Goal: Task Accomplishment & Management: Complete application form

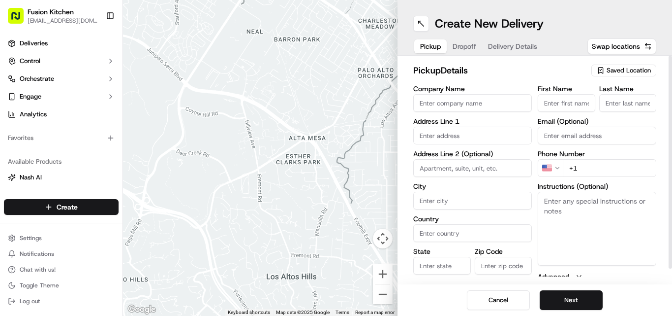
click at [487, 110] on input "Company Name" at bounding box center [473, 103] width 119 height 18
paste input "Chennai Dosa [GEOGRAPHIC_DATA]"
type input "Chennai Dosa [GEOGRAPHIC_DATA]"
click at [431, 134] on input "text" at bounding box center [473, 136] width 119 height 18
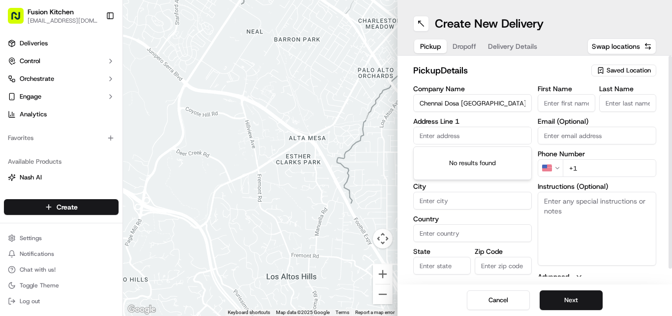
paste input "[STREET_ADDRESS][PERSON_NAME]."
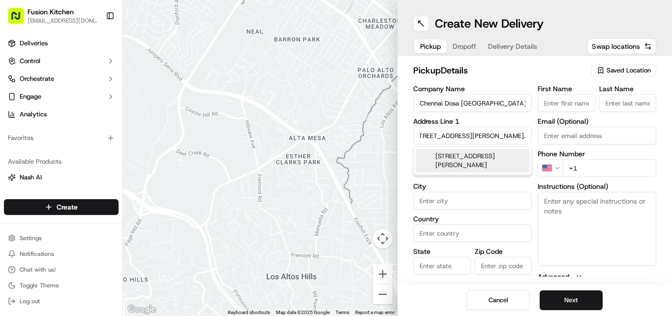
click at [462, 157] on div "[STREET_ADDRESS][PERSON_NAME]" at bounding box center [473, 161] width 114 height 24
type input "[STREET_ADDRESS][PERSON_NAME]"
type input "[GEOGRAPHIC_DATA]"
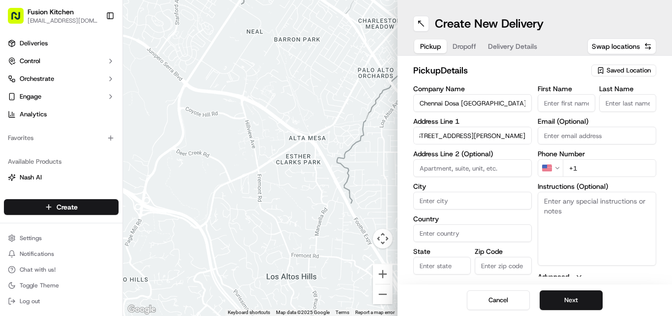
type input "LE4 6PN"
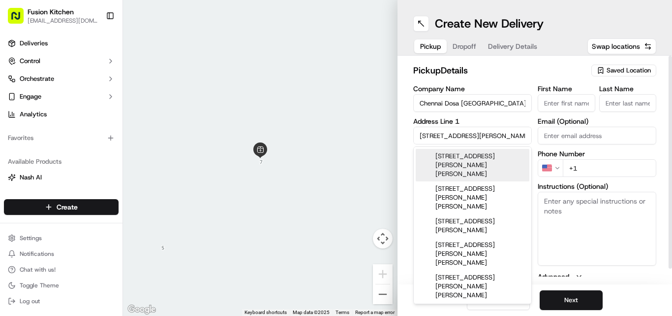
click at [421, 137] on input "[STREET_ADDRESS][PERSON_NAME]" at bounding box center [473, 136] width 119 height 18
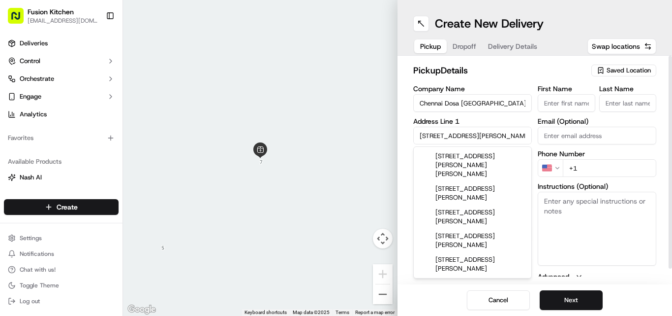
click at [490, 128] on input "[STREET_ADDRESS][PERSON_NAME]" at bounding box center [473, 136] width 119 height 18
type input "[STREET_ADDRESS][PERSON_NAME]"
click at [649, 300] on div "Cancel Next" at bounding box center [535, 300] width 275 height 32
drag, startPoint x: 477, startPoint y: 131, endPoint x: 352, endPoint y: 138, distance: 124.7
click at [352, 138] on div "← Move left → Move right ↑ Move up ↓ Move down + Zoom in - Zoom out Home Jump l…" at bounding box center [397, 158] width 549 height 316
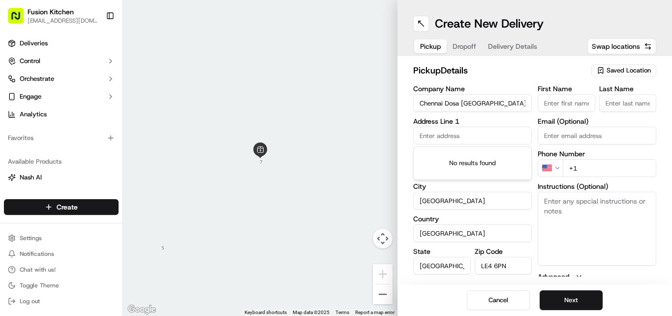
paste input "[STREET_ADDRESS][PERSON_NAME]."
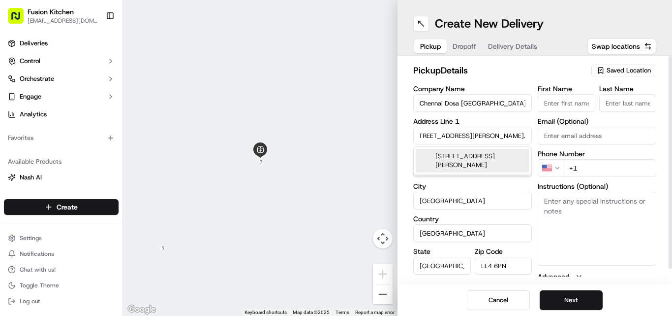
click at [457, 154] on div "[STREET_ADDRESS][PERSON_NAME]" at bounding box center [473, 161] width 114 height 24
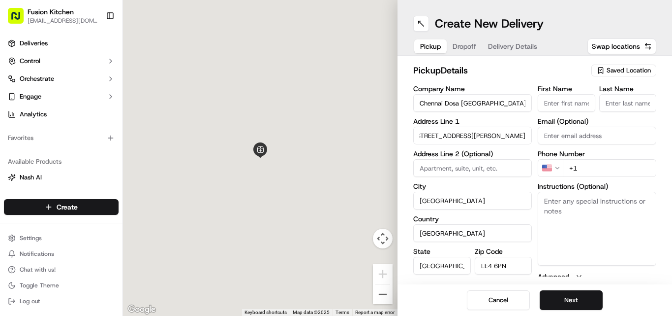
type input "[STREET_ADDRESS][PERSON_NAME]"
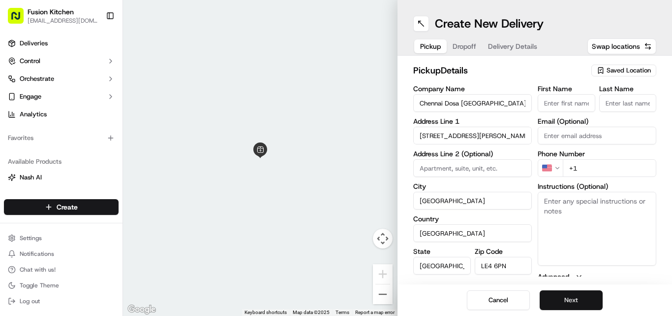
click at [565, 300] on button "Next" at bounding box center [571, 300] width 63 height 20
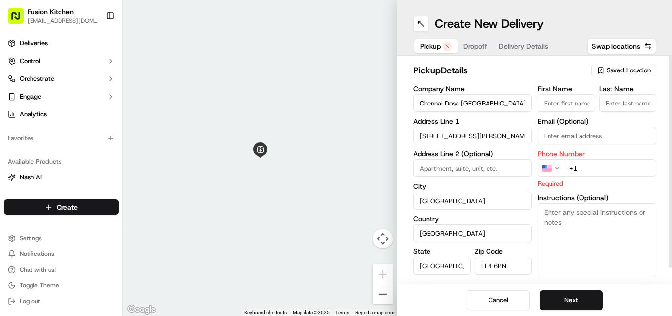
click at [557, 164] on html "Fusion Kitchen [EMAIL_ADDRESS][DOMAIN_NAME] Toggle Sidebar Deliveries Control O…" at bounding box center [336, 158] width 672 height 316
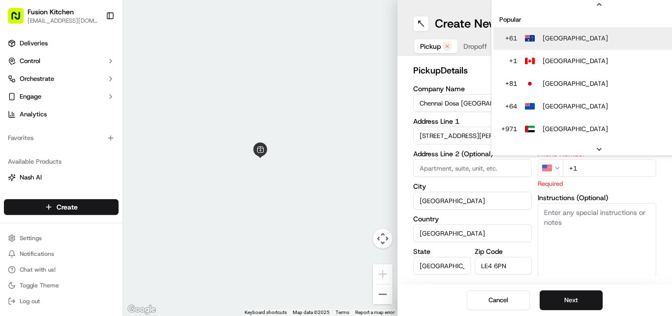
scroll to position [49, 0]
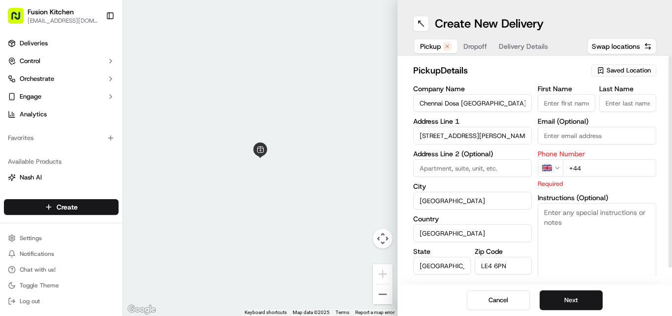
click at [610, 170] on input "+44" at bounding box center [610, 168] width 94 height 18
paste input "116 261 0077"
type input "[PHONE_NUMBER]"
click at [580, 300] on button "Next" at bounding box center [571, 300] width 63 height 20
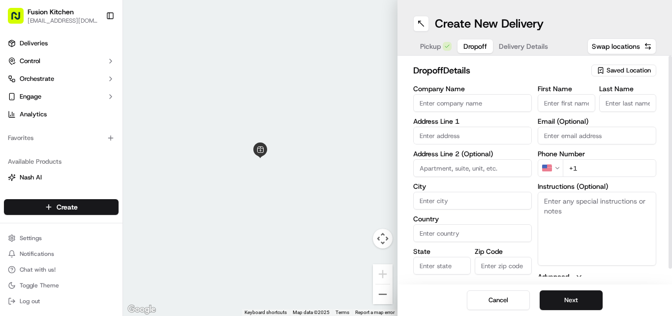
click at [571, 223] on textarea "Instructions (Optional)" at bounding box center [597, 228] width 119 height 74
paste textarea "[PERSON_NAME] | 07342864333 [STREET_ADDRESS]"
drag, startPoint x: 610, startPoint y: 244, endPoint x: 542, endPoint y: 229, distance: 69.4
click at [542, 229] on textarea "[PERSON_NAME] | 07342864333 [STREET_ADDRESS]" at bounding box center [597, 228] width 119 height 74
type textarea "[PERSON_NAME] | 07342864333 [STREET_ADDRESS]"
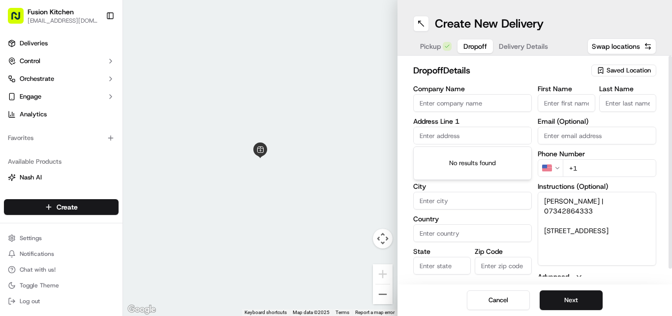
click at [476, 134] on input "text" at bounding box center [473, 136] width 119 height 18
paste input "[STREET_ADDRESS]"
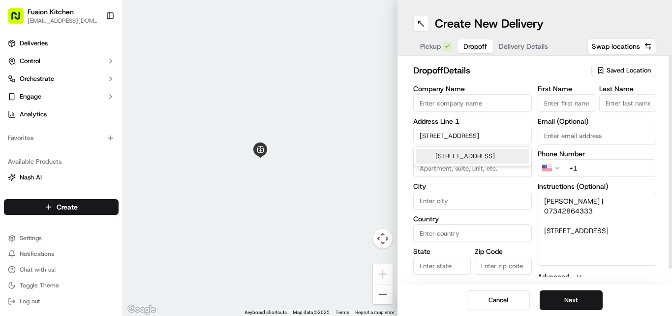
click at [483, 157] on div "[STREET_ADDRESS]" at bounding box center [473, 156] width 114 height 15
type input "[STREET_ADDRESS]"
type input "[GEOGRAPHIC_DATA]"
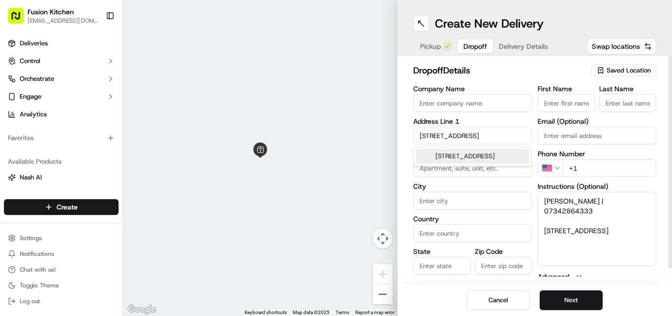
type input "LE2 3AE"
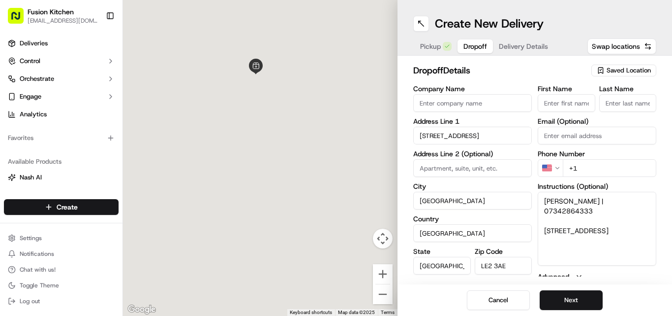
type input "[STREET_ADDRESS]"
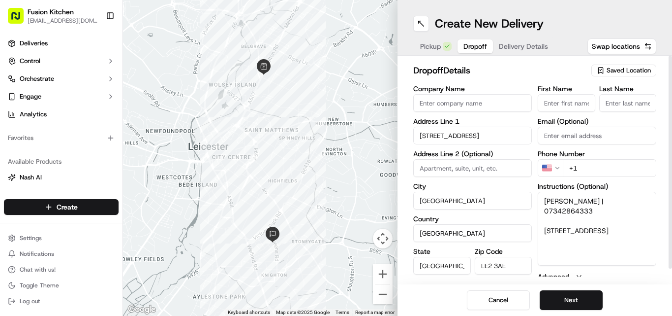
drag, startPoint x: 598, startPoint y: 211, endPoint x: 552, endPoint y: 212, distance: 46.3
click at [542, 209] on textarea "[PERSON_NAME] | 07342864333 [STREET_ADDRESS]" at bounding box center [597, 228] width 119 height 74
click at [556, 168] on html "Fusion Kitchen [EMAIL_ADDRESS][DOMAIN_NAME] Toggle Sidebar Deliveries Control O…" at bounding box center [336, 158] width 672 height 316
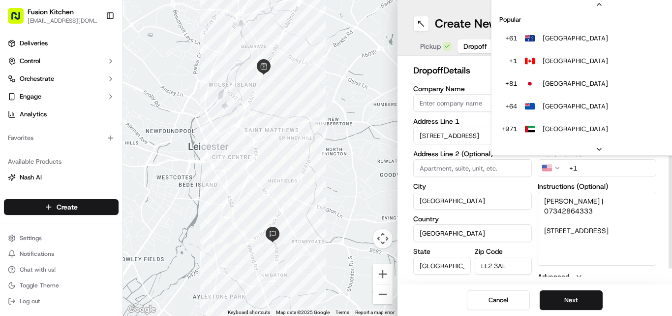
scroll to position [42, 0]
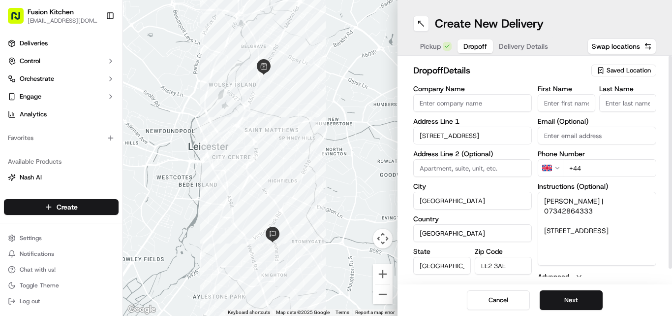
click at [595, 166] on input "+44" at bounding box center [610, 168] width 94 height 18
paste input "07342 864333"
type input "[PHONE_NUMBER]"
drag, startPoint x: 621, startPoint y: 202, endPoint x: 536, endPoint y: 200, distance: 85.7
click at [536, 200] on div "Company Name Address Line 1 [STREET_ADDRESS] Zip Code LE2 3AE Save this Locatio…" at bounding box center [535, 188] width 243 height 207
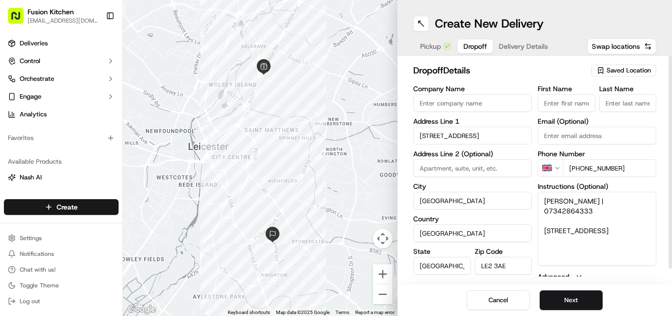
click at [566, 110] on input "First Name" at bounding box center [567, 103] width 58 height 18
paste input "[PERSON_NAME]"
drag, startPoint x: 590, startPoint y: 103, endPoint x: 557, endPoint y: 103, distance: 33.0
click at [557, 103] on input "[PERSON_NAME]" at bounding box center [567, 103] width 58 height 18
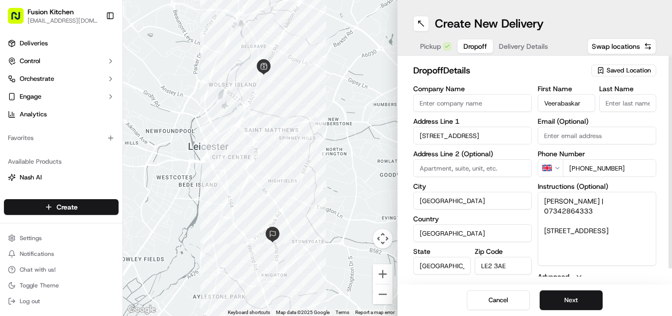
scroll to position [0, 0]
type input "Veerabaskar"
click at [624, 103] on input "Last Name" at bounding box center [629, 103] width 58 height 18
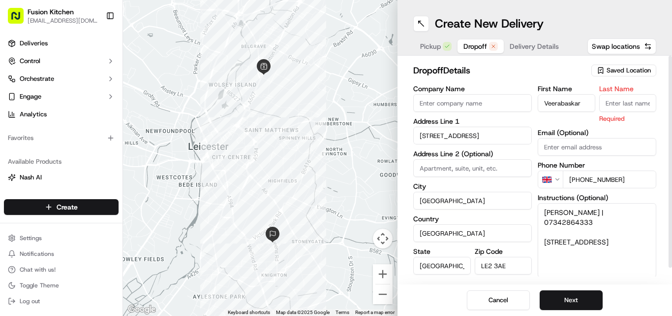
paste input "[PERSON_NAME]"
type input "[PERSON_NAME]"
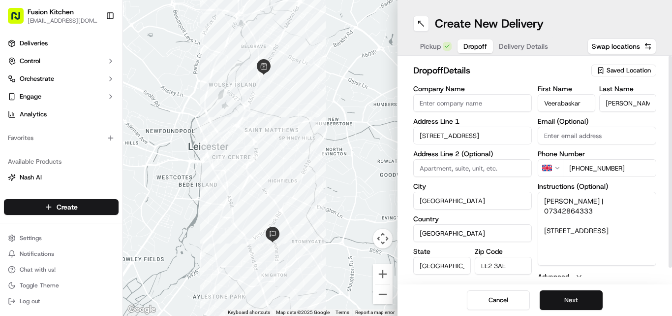
click at [578, 303] on button "Next" at bounding box center [571, 300] width 63 height 20
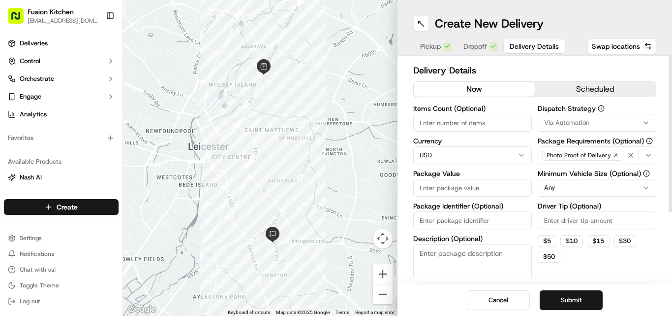
click at [485, 153] on html "Fusion Kitchen [EMAIL_ADDRESS][DOMAIN_NAME] Toggle Sidebar Deliveries Control O…" at bounding box center [336, 158] width 672 height 316
click at [457, 191] on input "Package Value" at bounding box center [473, 188] width 119 height 18
paste input "20.78"
type input "20.78"
click at [567, 298] on button "Submit" at bounding box center [571, 300] width 63 height 20
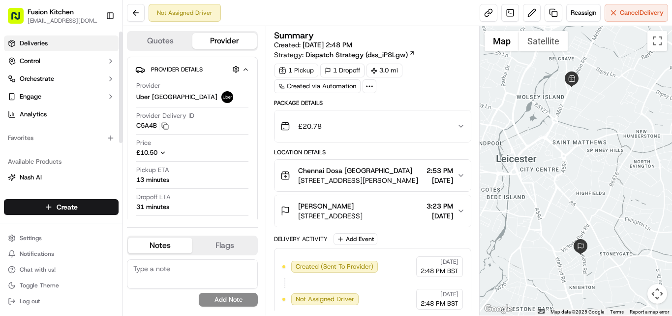
click at [36, 44] on span "Deliveries" at bounding box center [34, 43] width 28 height 9
